Goal: Task Accomplishment & Management: Manage account settings

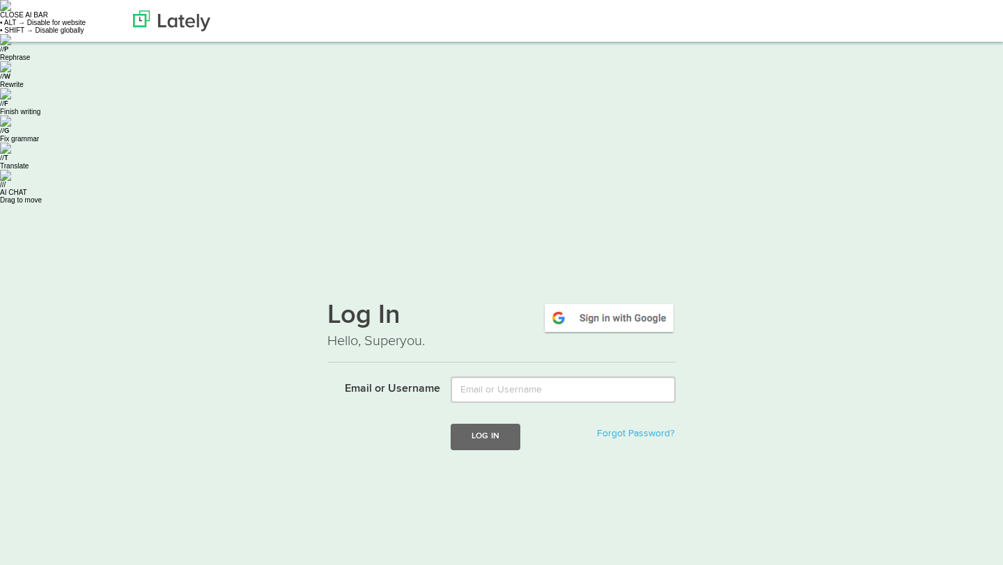
type input "[EMAIL_ADDRESS][DOMAIN_NAME]"
click at [501, 424] on button "Log In" at bounding box center [485, 437] width 70 height 26
